Goal: Task Accomplishment & Management: Use online tool/utility

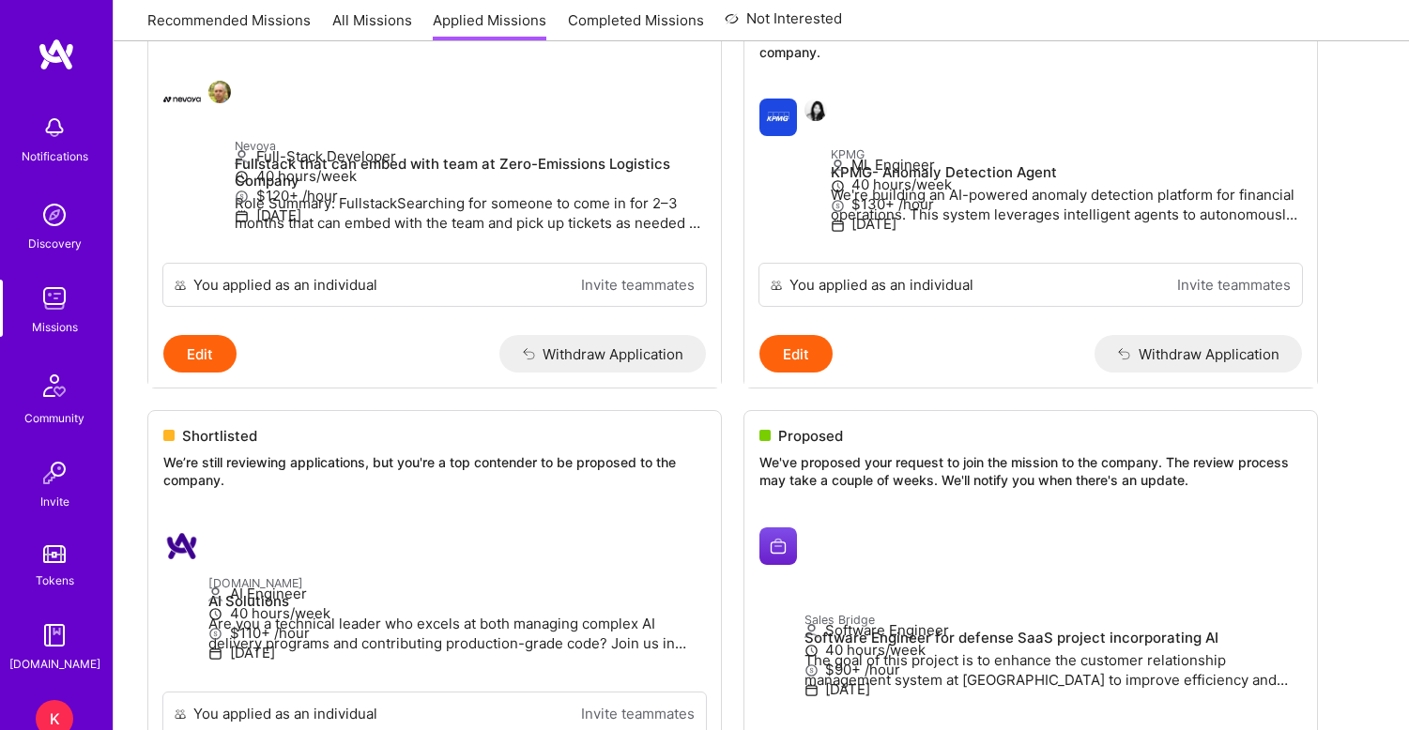
scroll to position [109, 0]
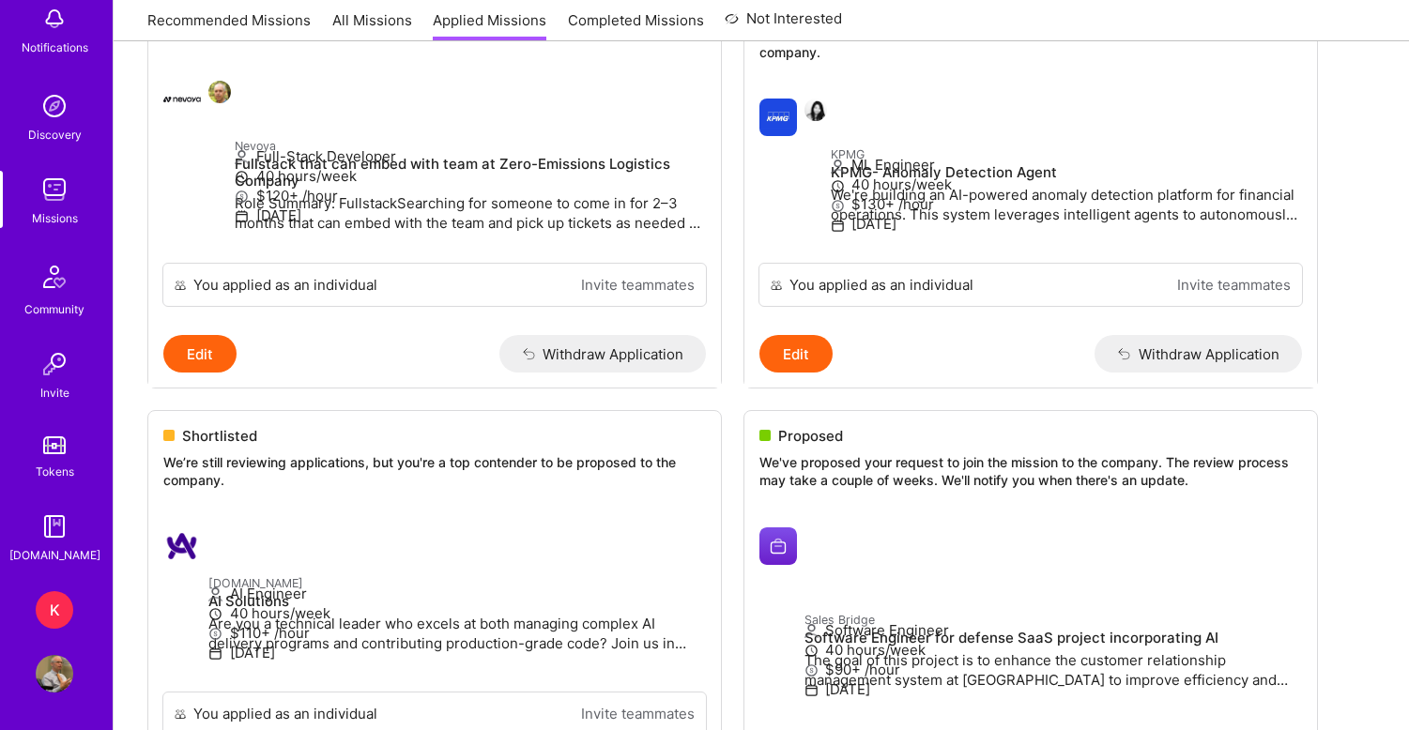
click at [55, 614] on div "K" at bounding box center [55, 610] width 38 height 38
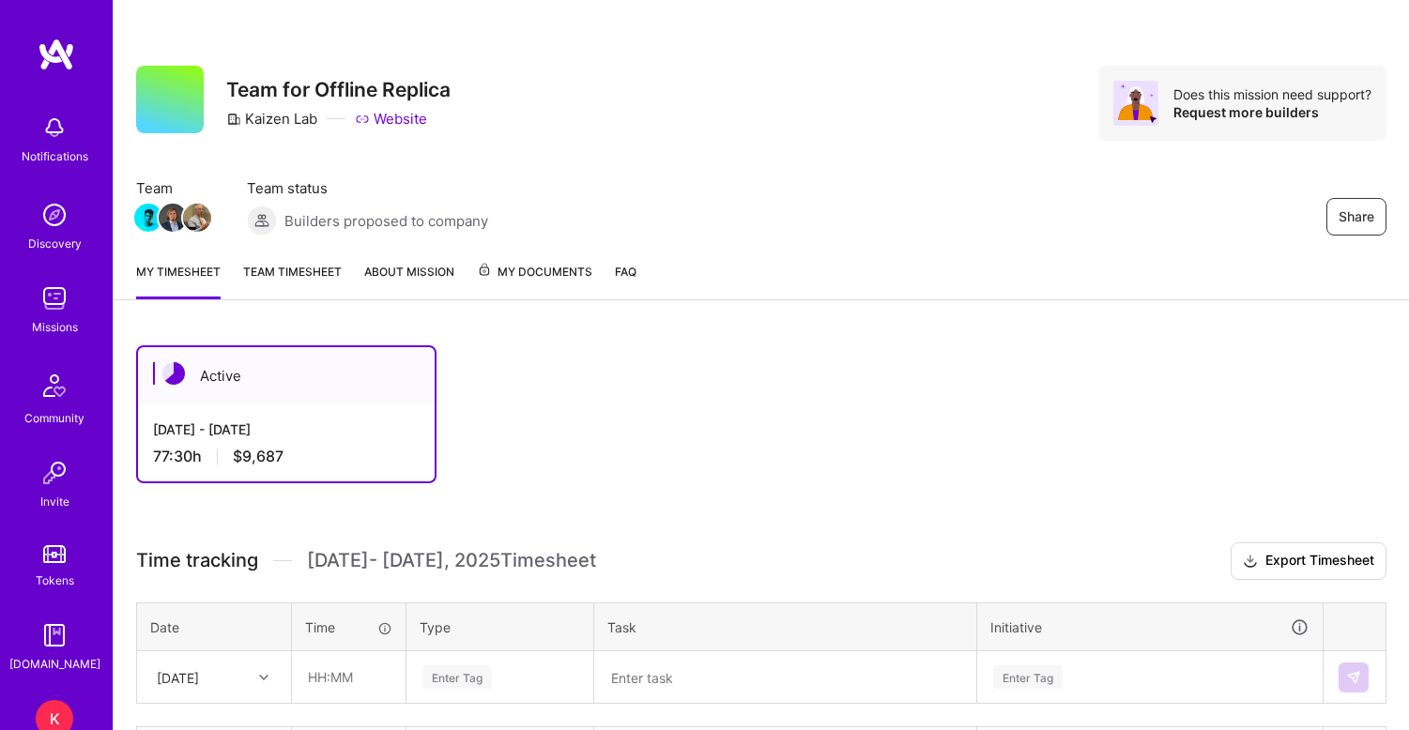
click at [290, 280] on link "Team timesheet" at bounding box center [292, 281] width 99 height 38
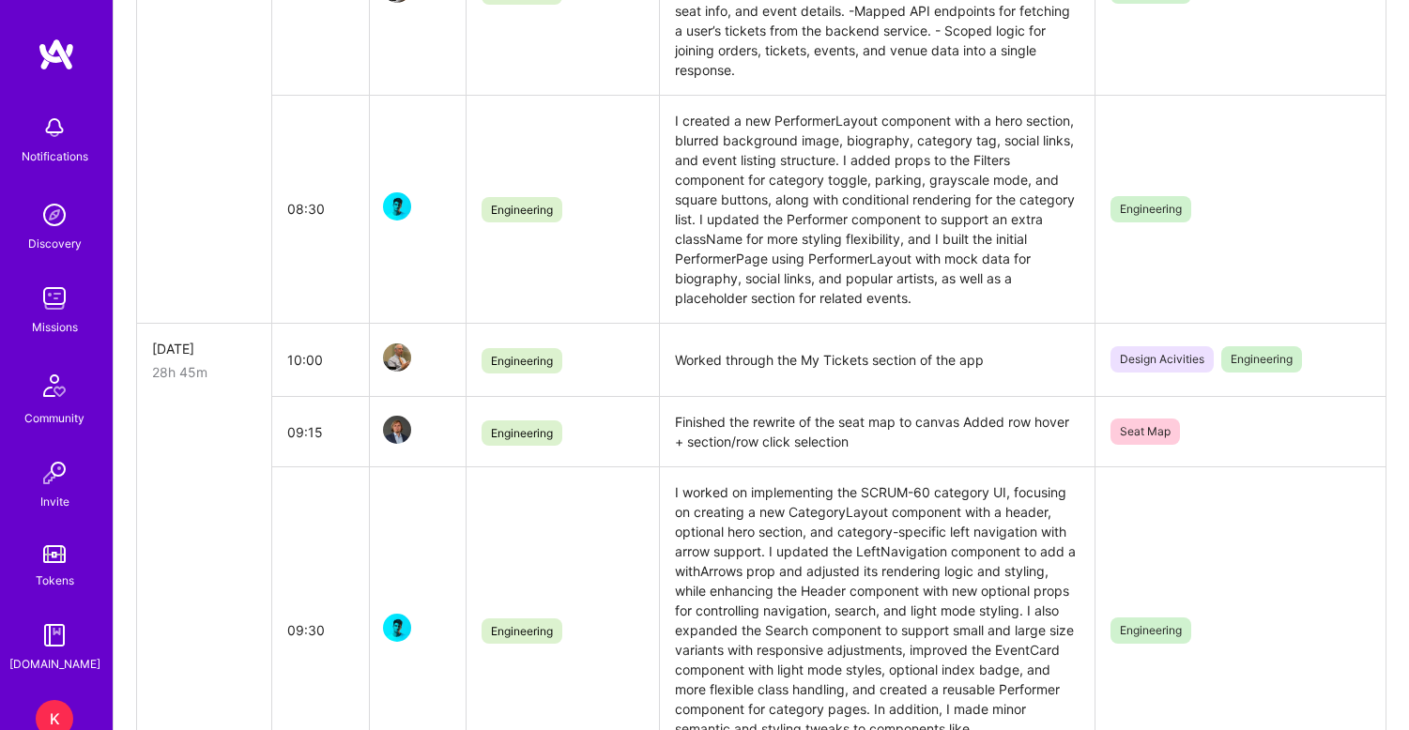
scroll to position [1061, 0]
